Goal: Information Seeking & Learning: Learn about a topic

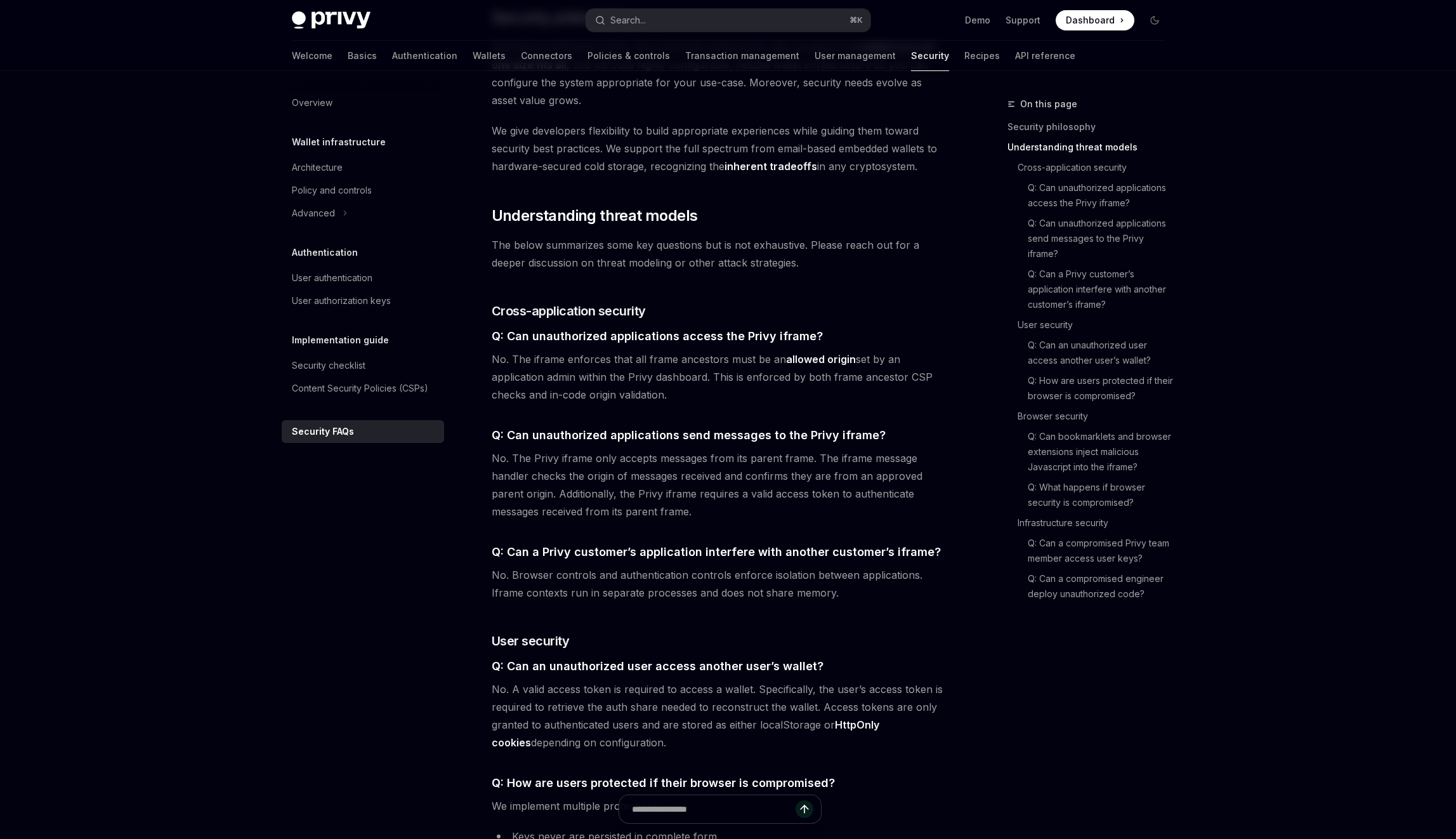
scroll to position [899, 0]
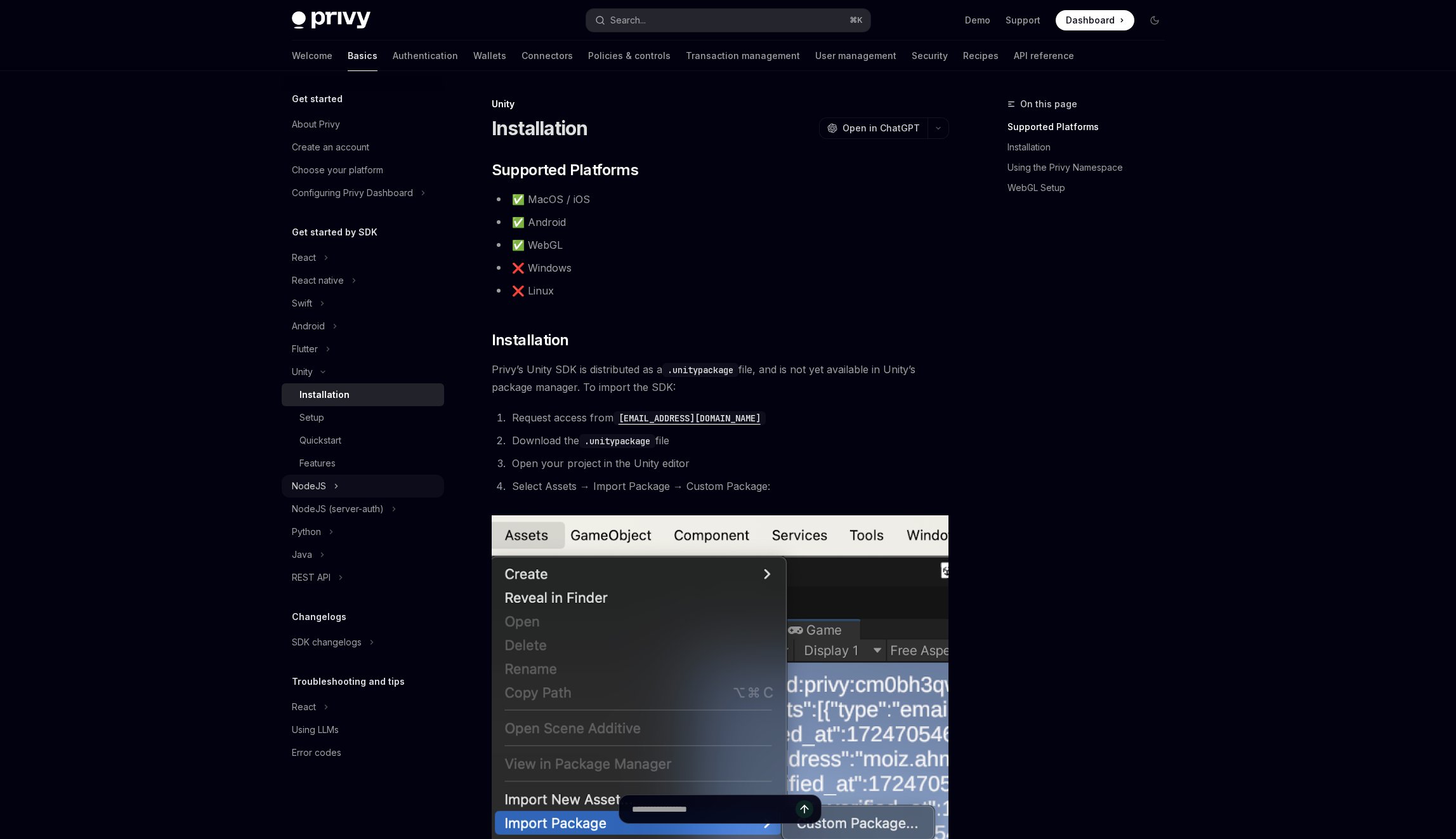
click at [316, 490] on div "NodeJS" at bounding box center [308, 485] width 34 height 15
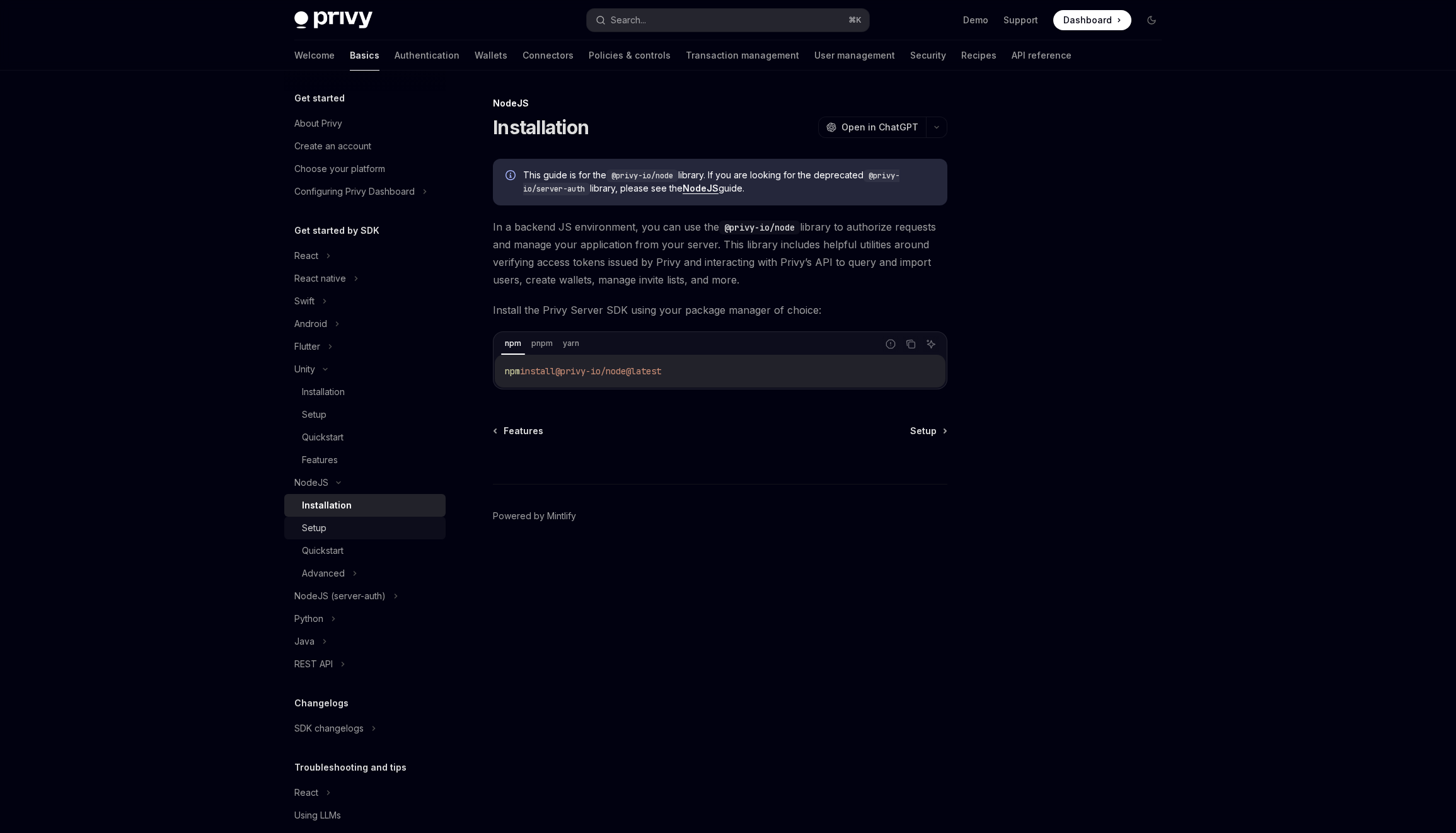
click at [311, 535] on link "Setup" at bounding box center [365, 528] width 162 height 22
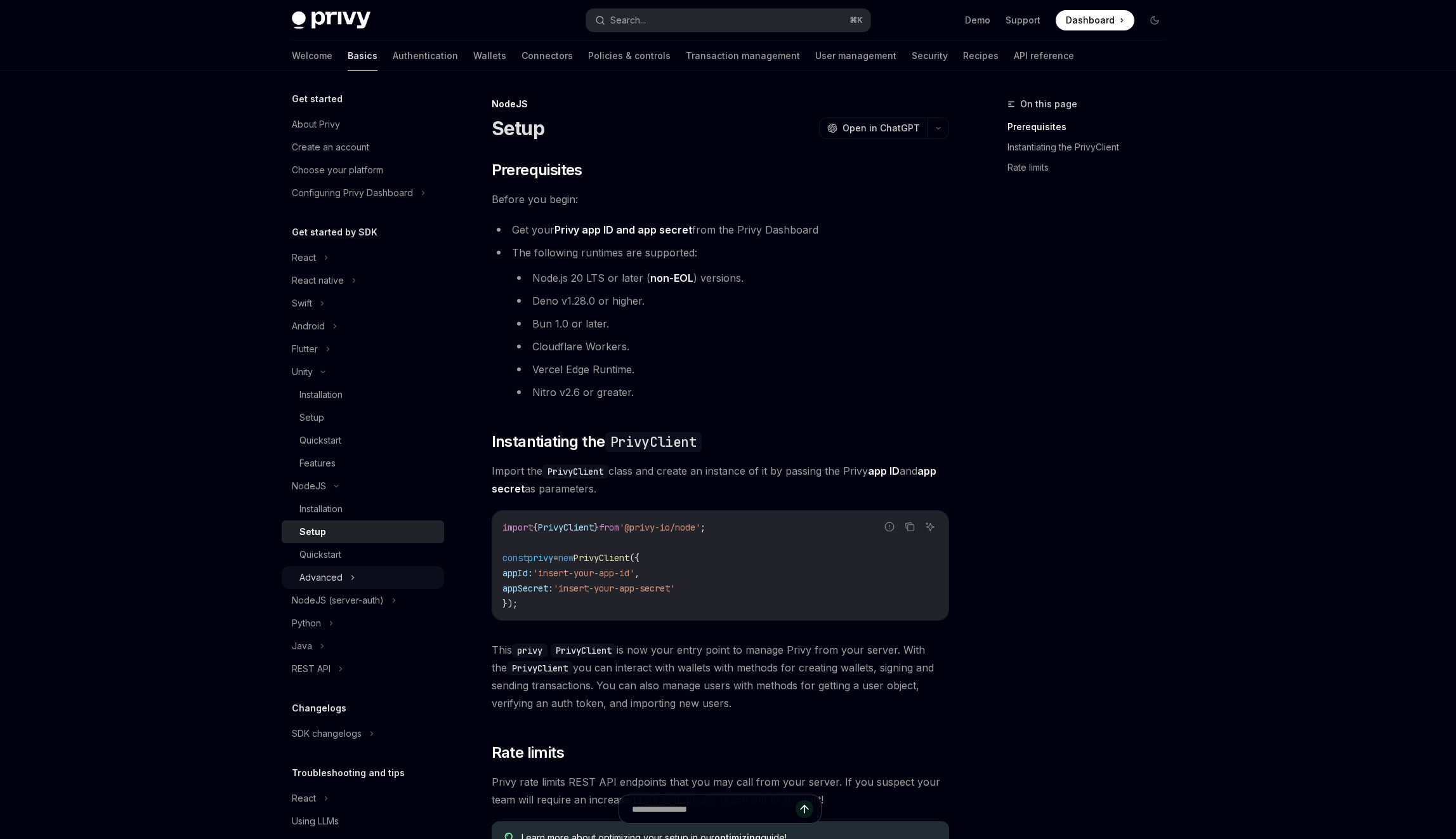
click at [314, 583] on div "Advanced" at bounding box center [321, 577] width 44 height 15
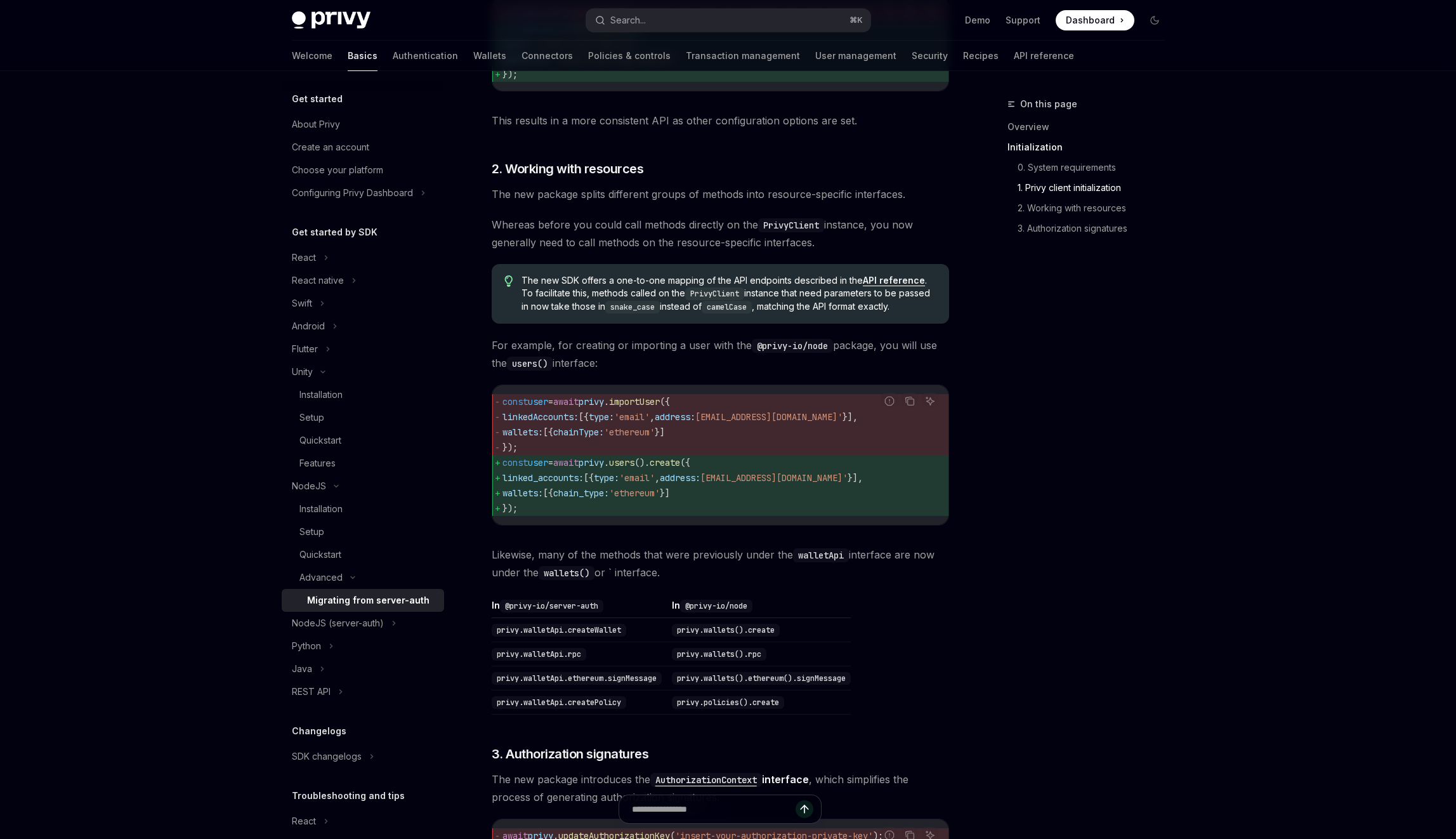
scroll to position [497, 0]
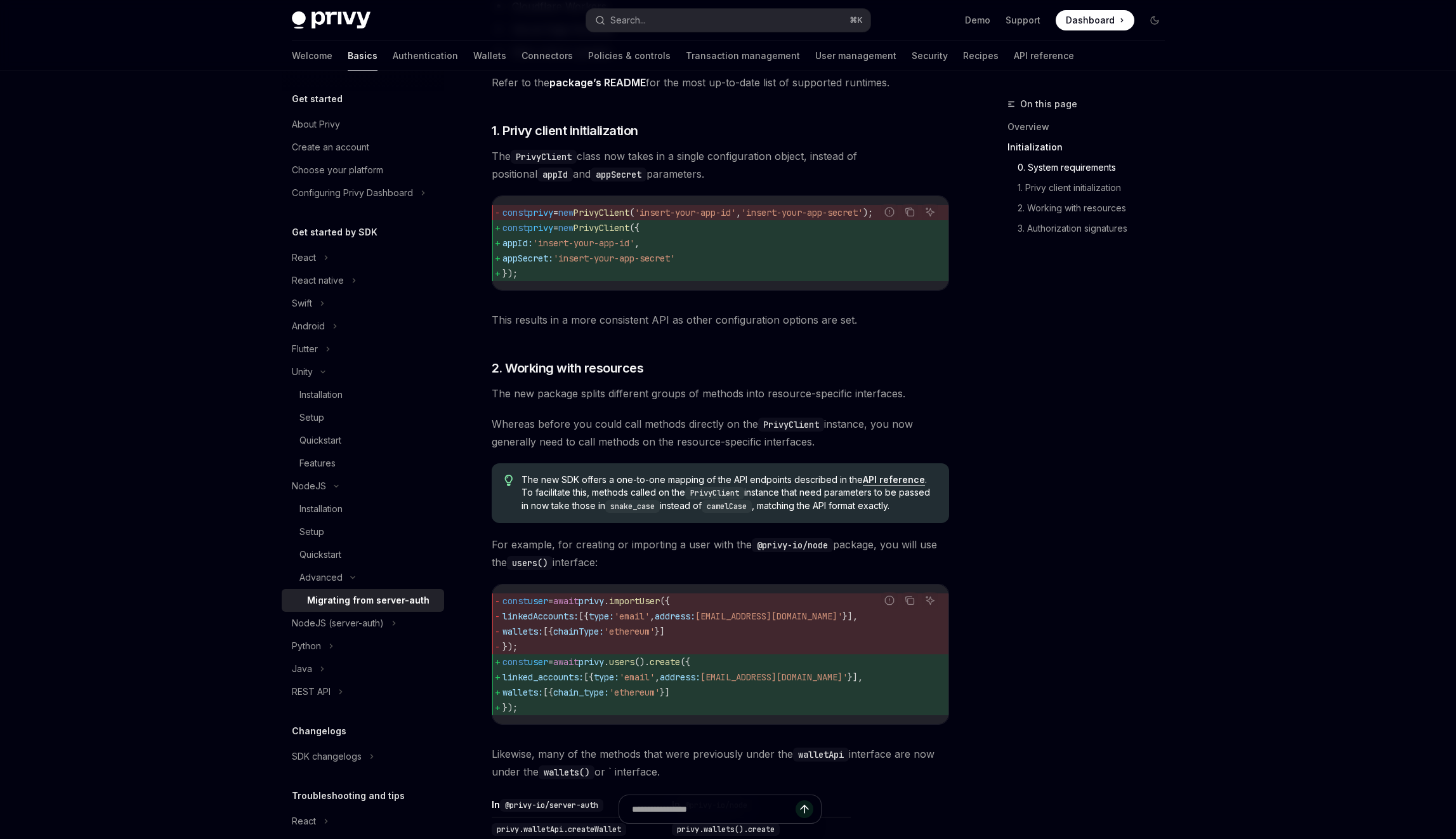
click at [1064, 26] on span at bounding box center [1095, 20] width 78 height 20
click at [302, 127] on div "About Privy" at bounding box center [315, 124] width 48 height 15
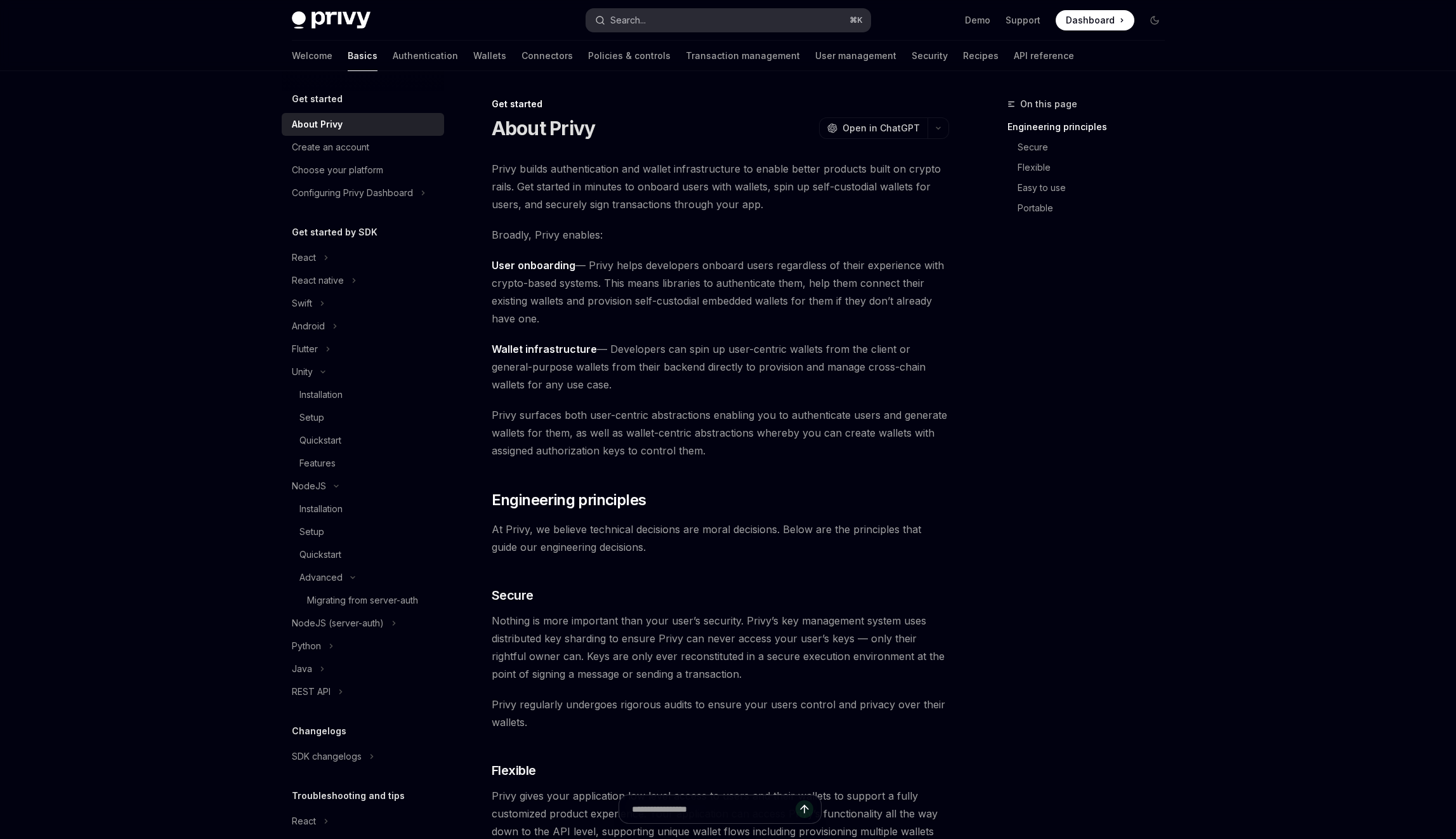
type textarea "*"
